Goal: Task Accomplishment & Management: Manage account settings

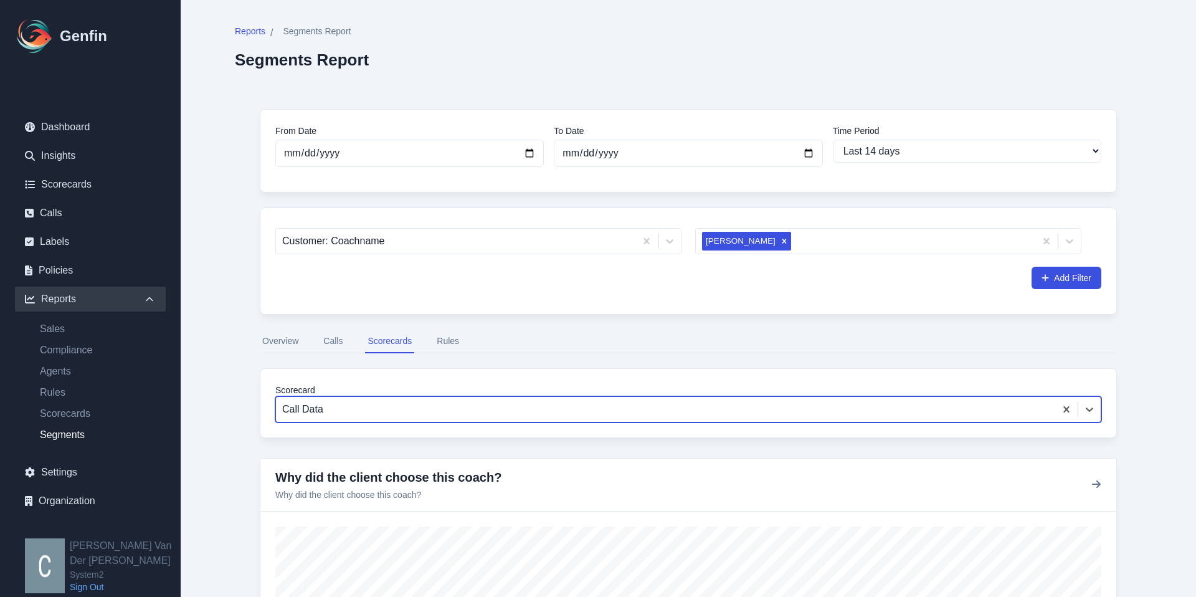
select select "14"
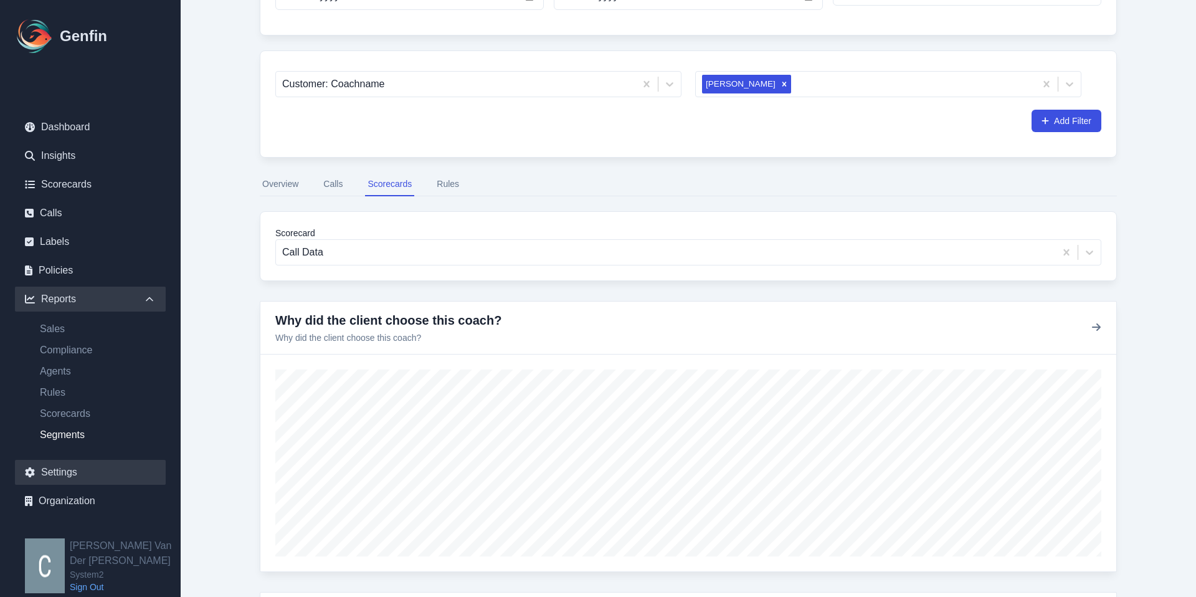
click at [59, 477] on link "Settings" at bounding box center [90, 472] width 151 height 25
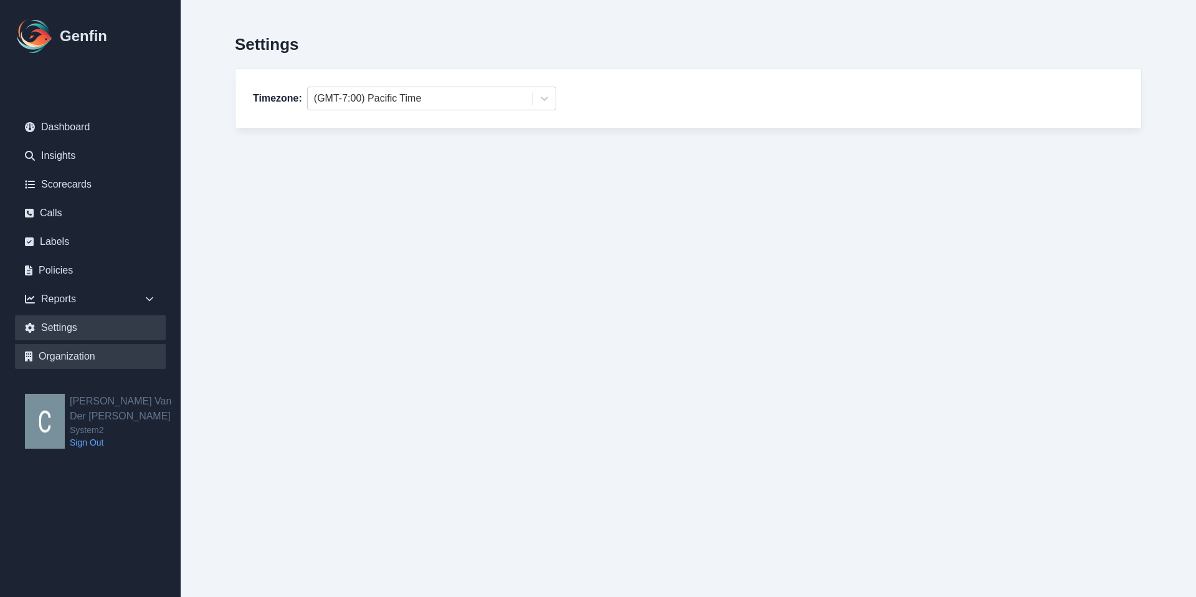
click at [67, 359] on link "Organization" at bounding box center [90, 356] width 151 height 25
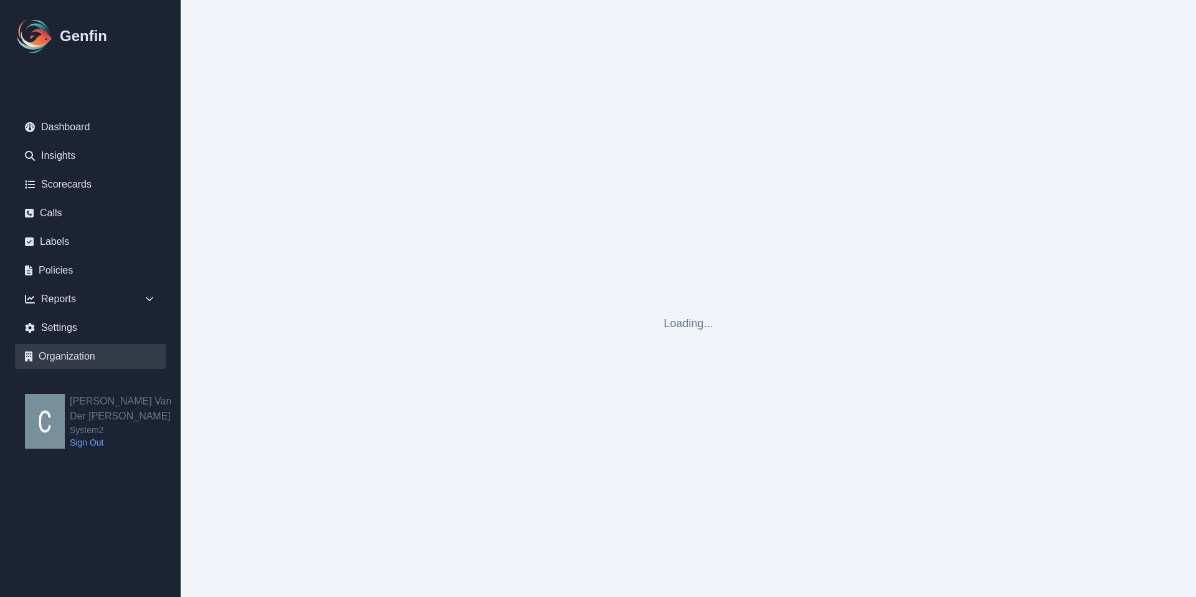
select select "cam_team"
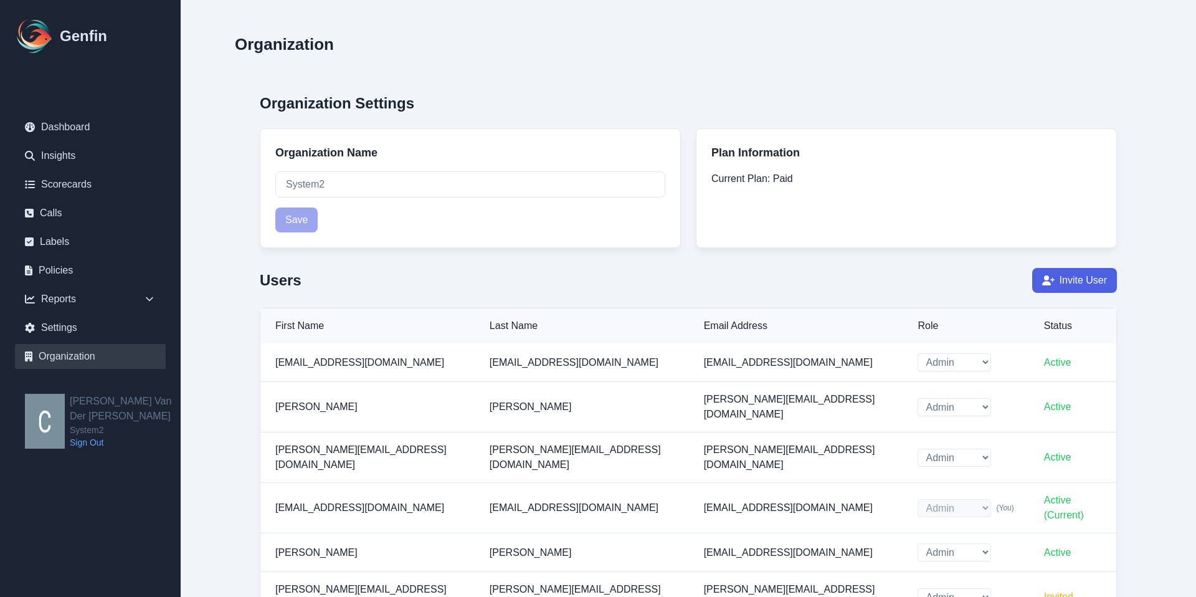
click at [1079, 286] on button "Invite User" at bounding box center [1075, 280] width 85 height 25
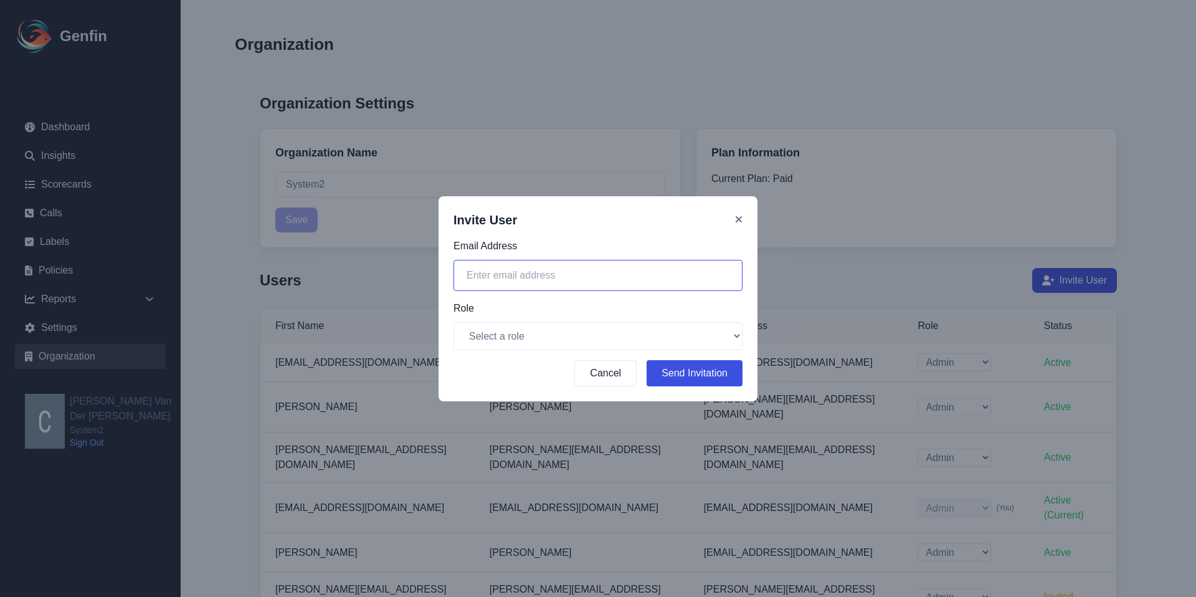
click at [565, 273] on input "email" at bounding box center [598, 275] width 289 height 31
click at [510, 274] on input "email" at bounding box center [598, 275] width 289 height 31
paste input "jordan@system2.fitness"
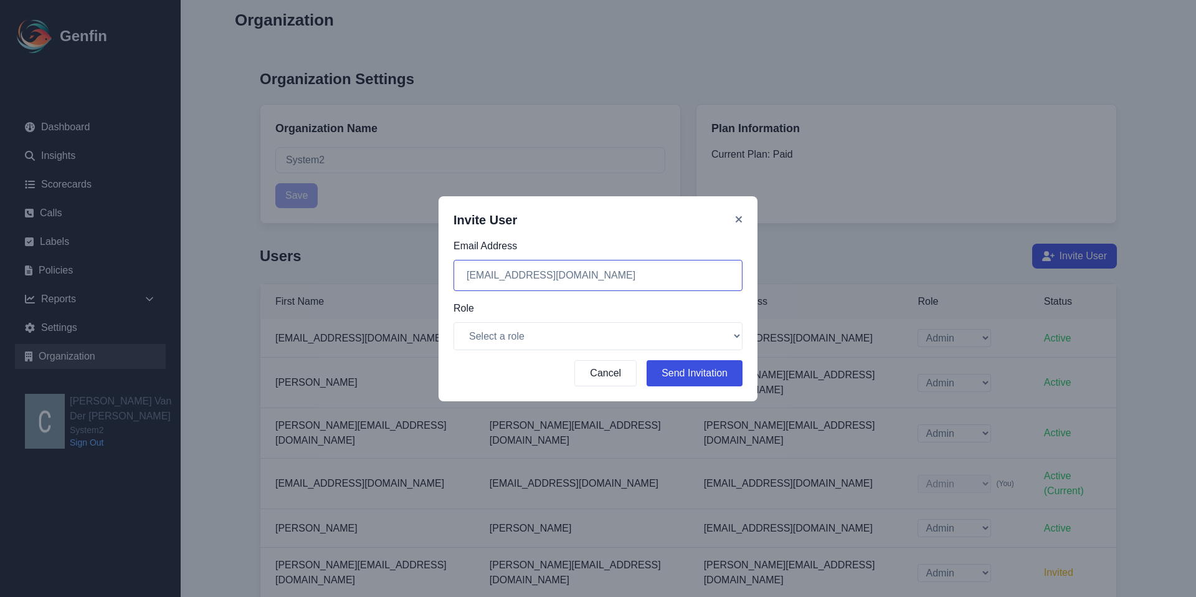
scroll to position [23, 0]
type input "jordan@system2.fitness"
click at [522, 338] on select "Select a role Admin CAM Team" at bounding box center [598, 336] width 289 height 28
select select "cam_team"
click at [454, 322] on select "Select a role Admin CAM Team" at bounding box center [598, 336] width 289 height 28
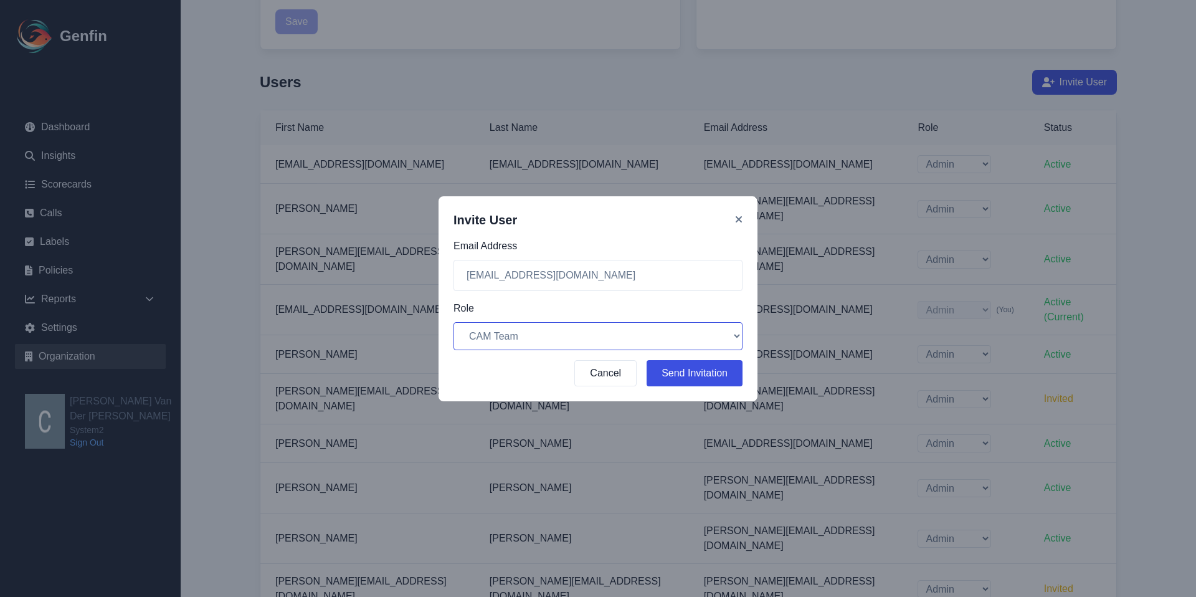
scroll to position [0, 0]
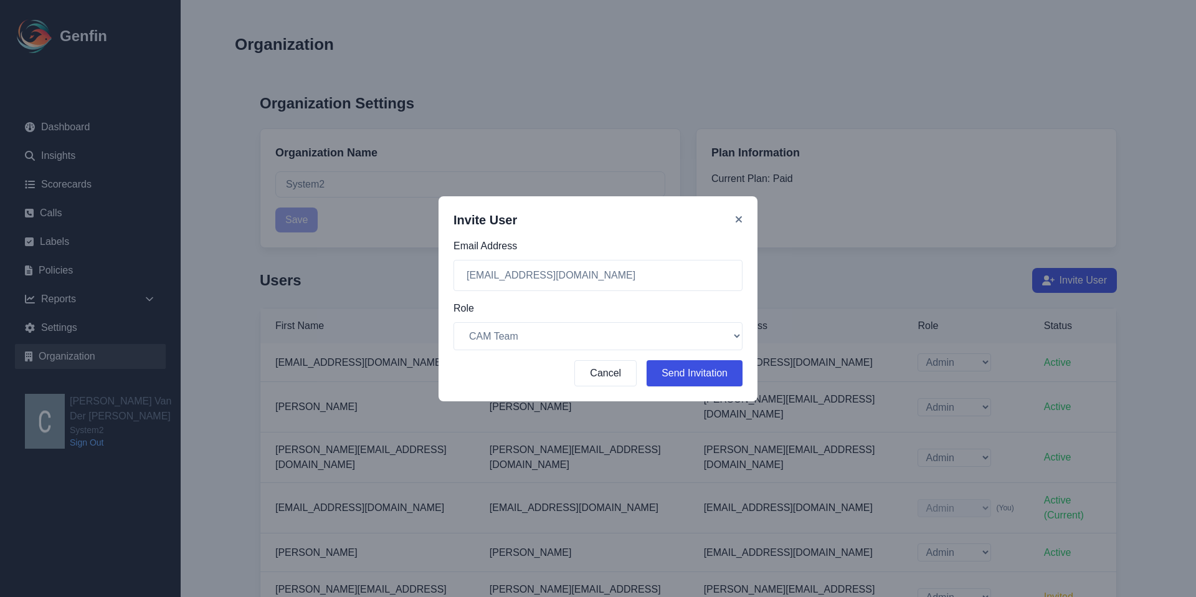
click at [683, 374] on button "Send Invitation" at bounding box center [695, 373] width 96 height 26
select select "cam_team"
select select "admin"
select select "cam_team"
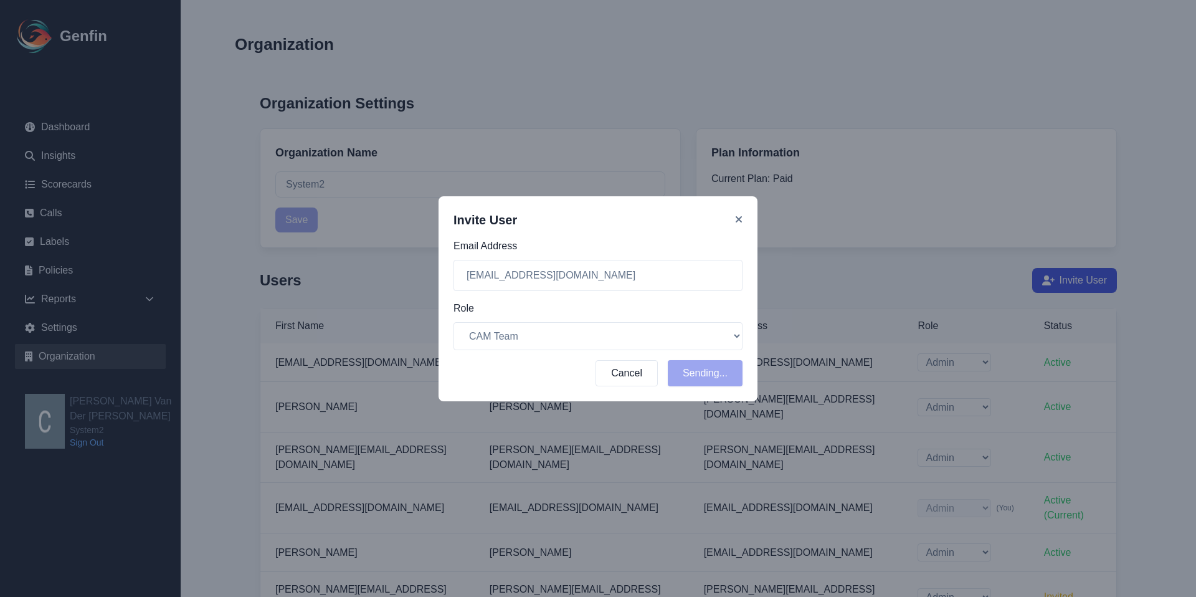
select select "cam_team"
